Goal: Task Accomplishment & Management: Use online tool/utility

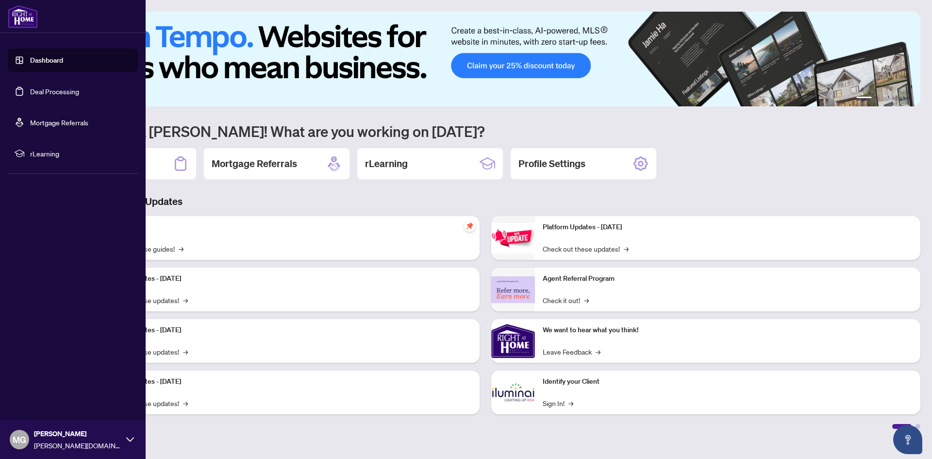
click at [55, 93] on link "Deal Processing" at bounding box center [54, 91] width 49 height 9
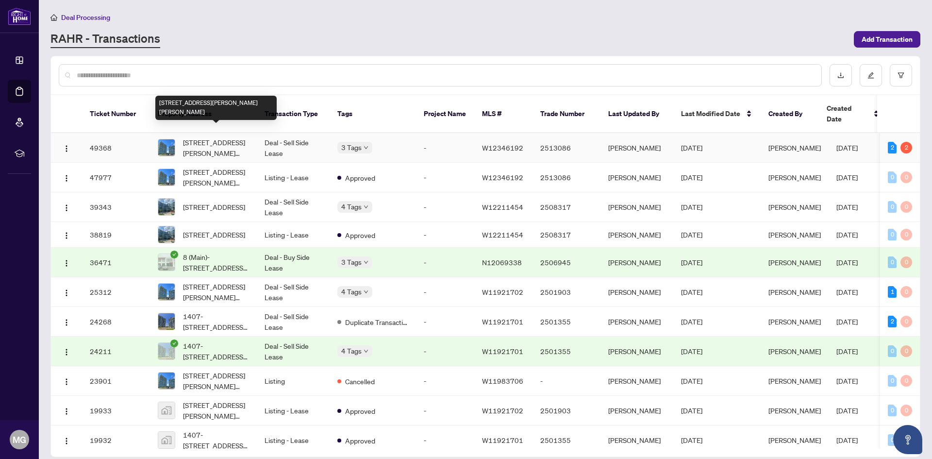
click at [220, 137] on span "[STREET_ADDRESS][PERSON_NAME][PERSON_NAME]" at bounding box center [216, 147] width 66 height 21
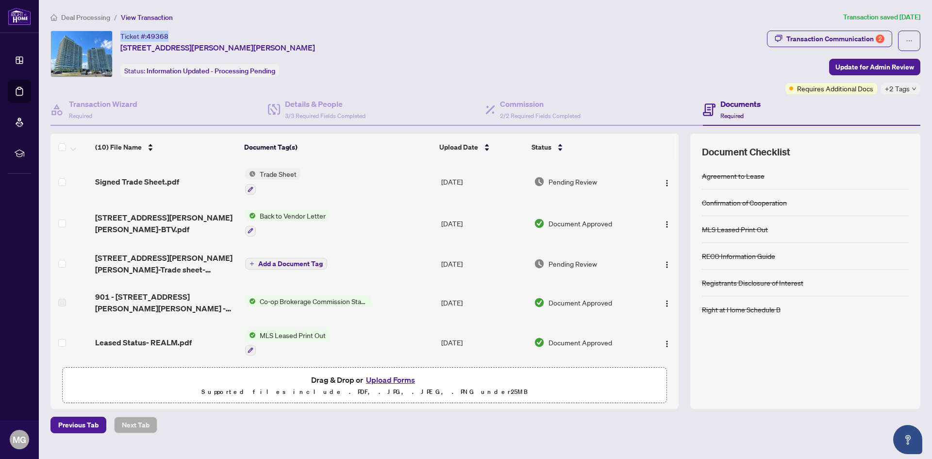
drag, startPoint x: 172, startPoint y: 34, endPoint x: 120, endPoint y: 36, distance: 52.0
click at [120, 36] on div "Ticket #: 49368 [STREET_ADDRESS][PERSON_NAME][PERSON_NAME]" at bounding box center [217, 42] width 195 height 23
copy div "Ticket #: 49368"
drag, startPoint x: 343, startPoint y: 48, endPoint x: 122, endPoint y: 49, distance: 220.4
click at [122, 49] on div "Ticket #: 49368 901-4677 [PERSON_NAME][STREET_ADDRESS][PERSON_NAME] Status: Inf…" at bounding box center [406, 54] width 713 height 47
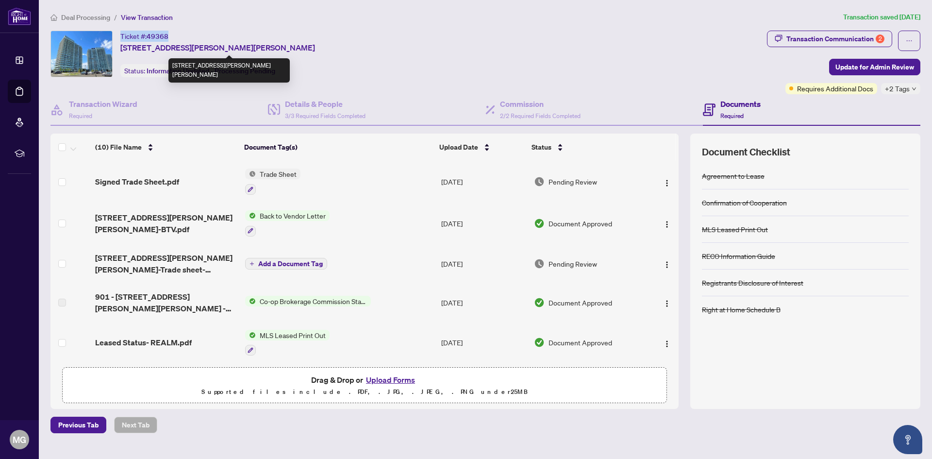
copy span "[STREET_ADDRESS][PERSON_NAME][PERSON_NAME]"
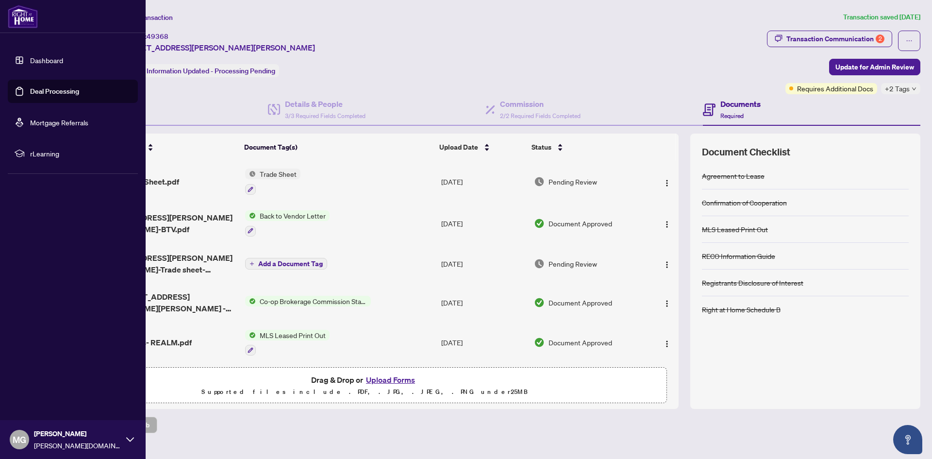
click at [129, 438] on icon at bounding box center [130, 439] width 8 height 8
click at [45, 380] on span "Logout" at bounding box center [39, 382] width 22 height 16
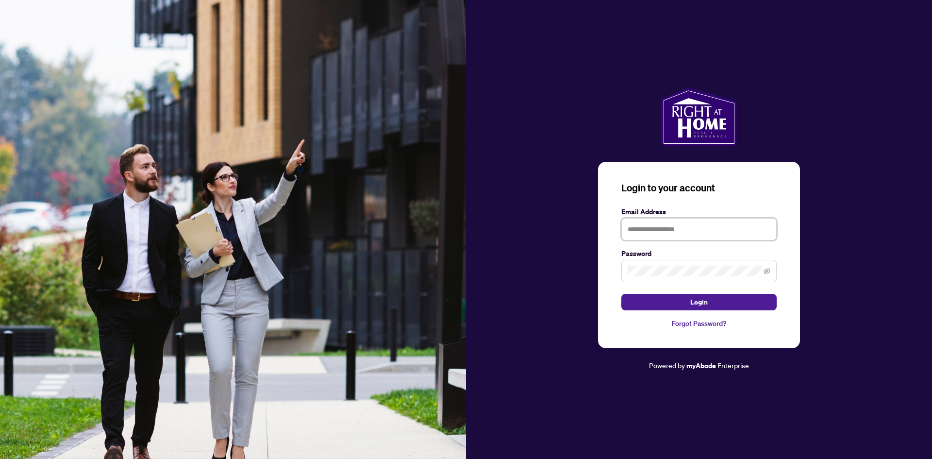
type input "**********"
